Goal: Information Seeking & Learning: Learn about a topic

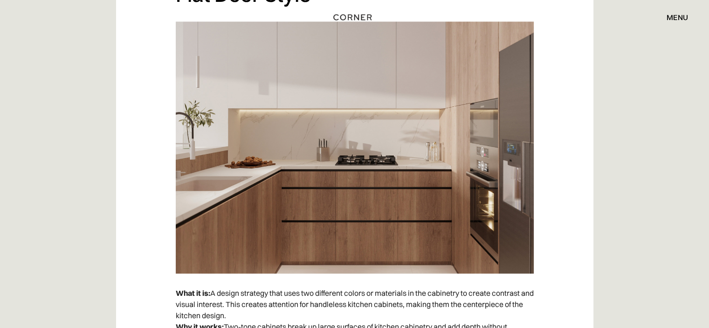
scroll to position [4986, 0]
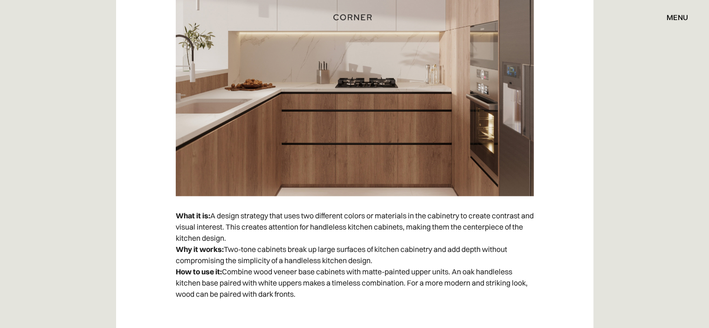
click at [665, 201] on div "Introduction A handleless kitchen is what makes a kitchen an elegant, clutter-f…" at bounding box center [354, 214] width 709 height 9334
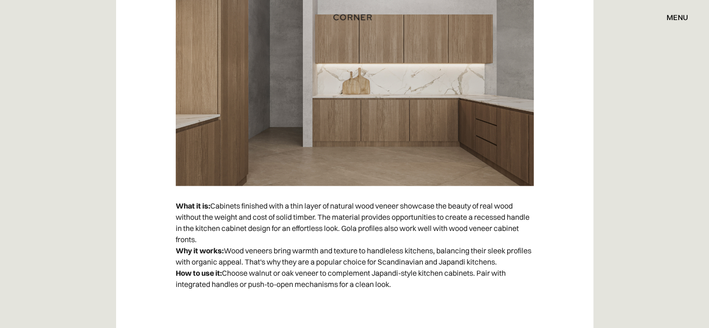
scroll to position [5451, 0]
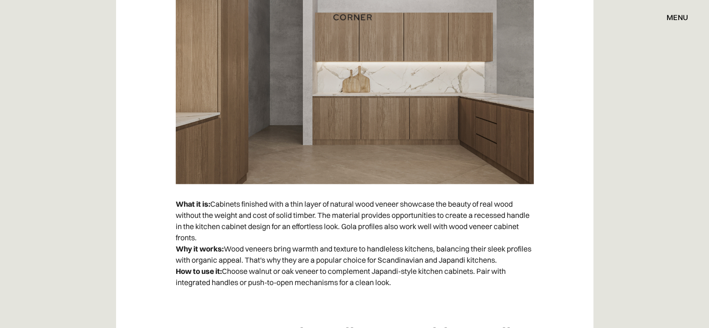
drag, startPoint x: 393, startPoint y: 99, endPoint x: 681, endPoint y: 153, distance: 293.0
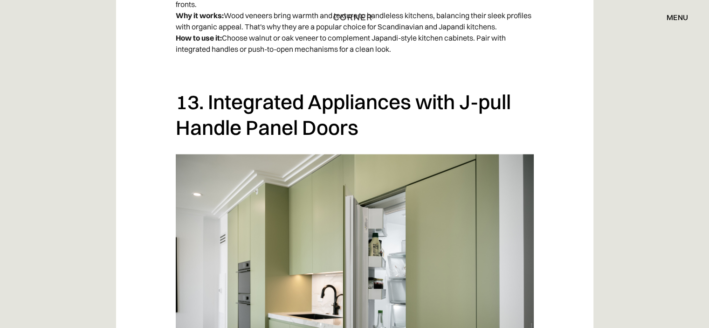
scroll to position [5917, 0]
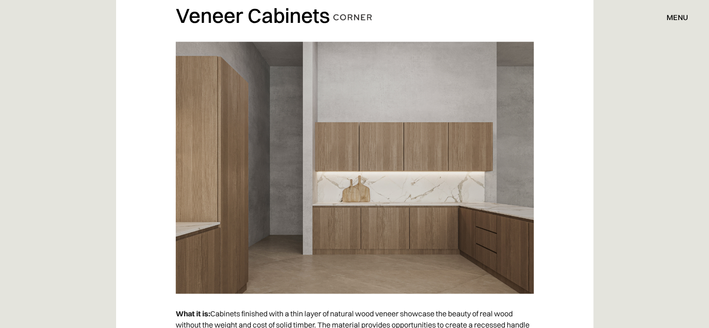
scroll to position [5451, 0]
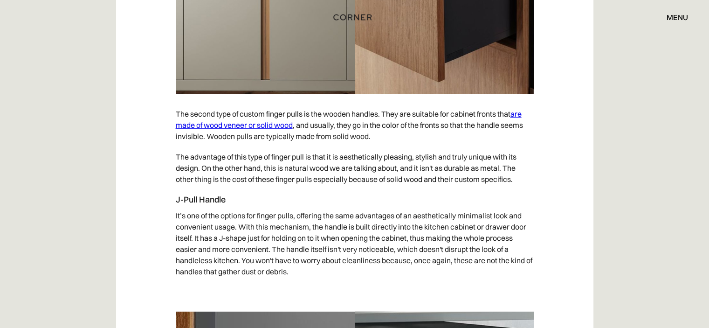
scroll to position [2842, 0]
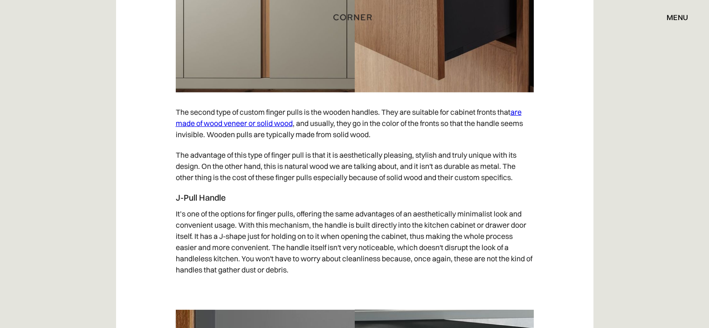
click at [230, 123] on link "are made of wood veneer or solid wood" at bounding box center [349, 117] width 346 height 21
